Goal: Information Seeking & Learning: Find specific fact

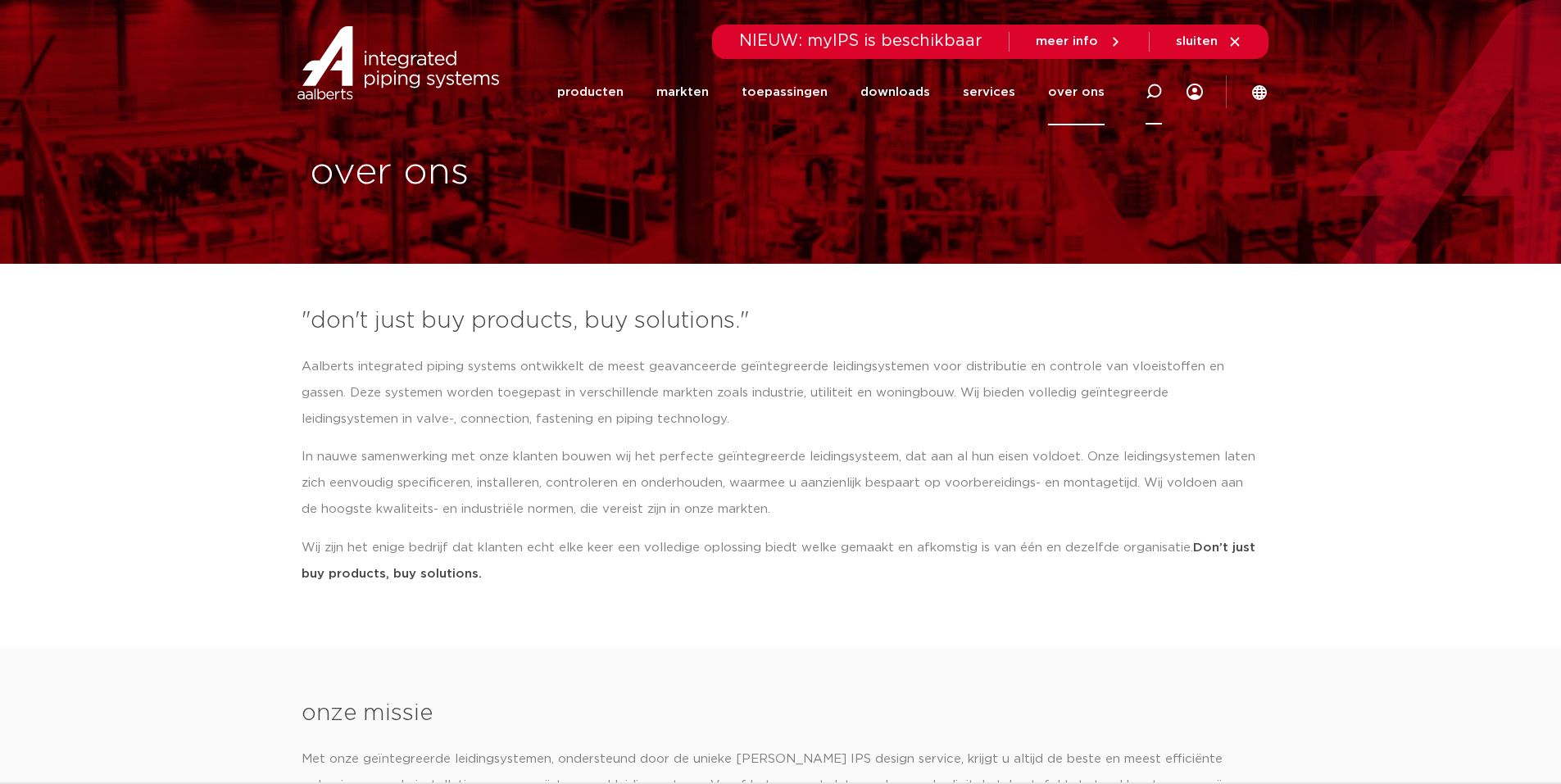
click at [1153, 88] on icon at bounding box center [1154, 92] width 17 height 17
type input "swuft"
click button "Zoeken" at bounding box center [0, 0] width 0 height 0
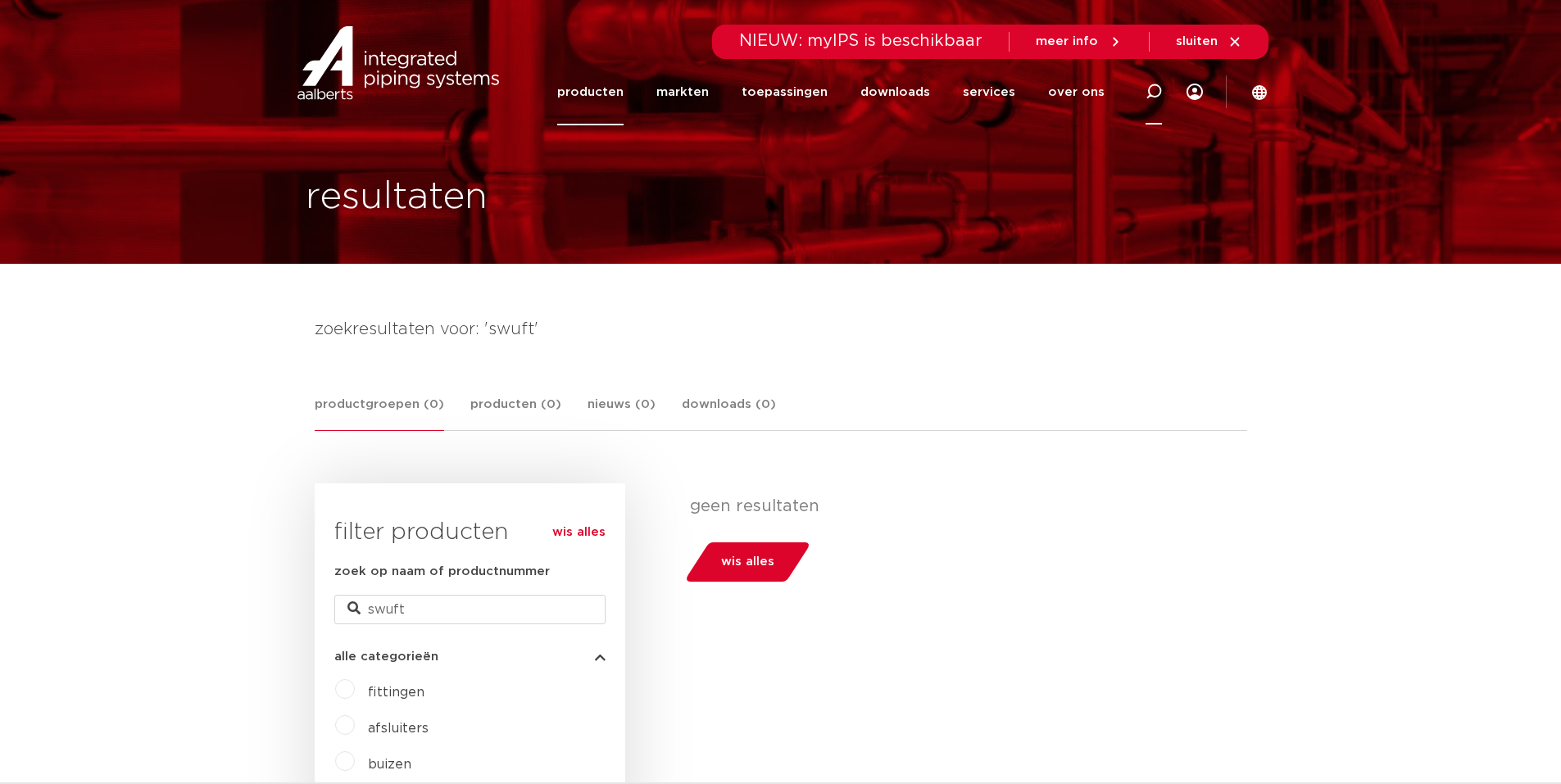
click at [1154, 82] on div at bounding box center [1154, 92] width 17 height 67
click at [745, 82] on input "Zoeken" at bounding box center [918, 88] width 516 height 33
type input "swift"
click button "Zoeken" at bounding box center [0, 0] width 0 height 0
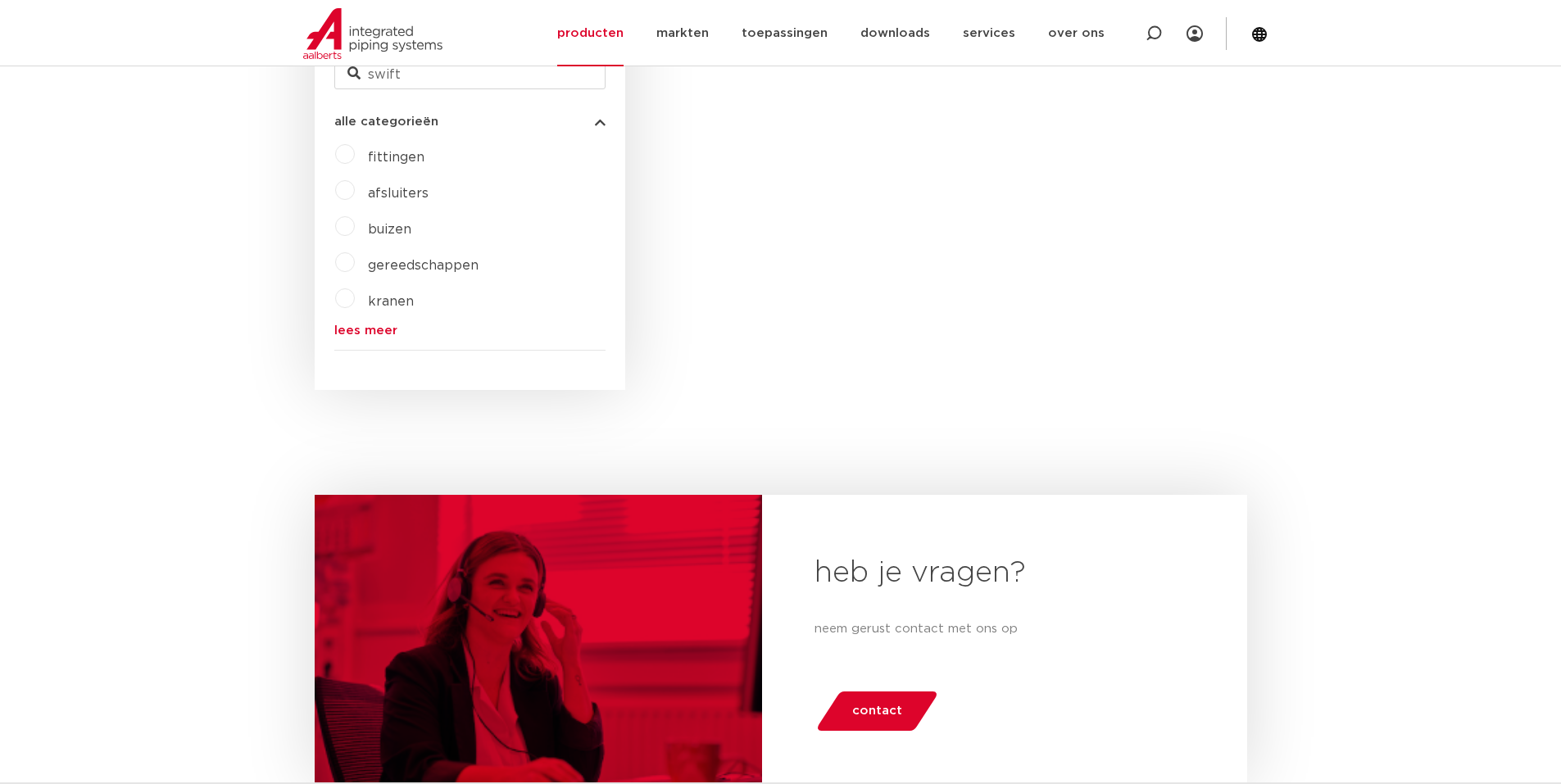
scroll to position [523, 0]
